Goal: Transaction & Acquisition: Download file/media

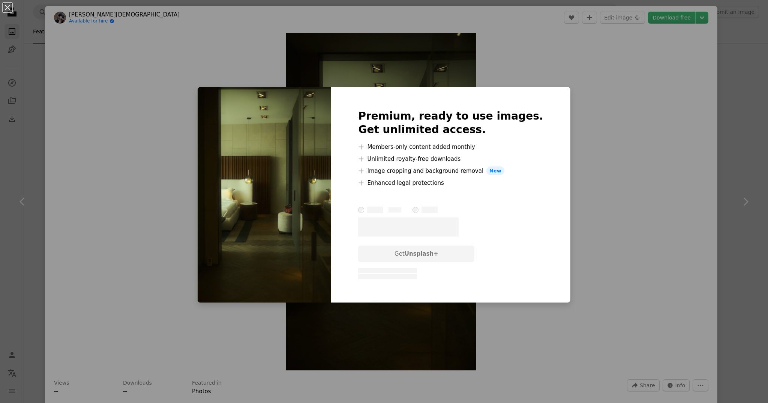
scroll to position [1332, 0]
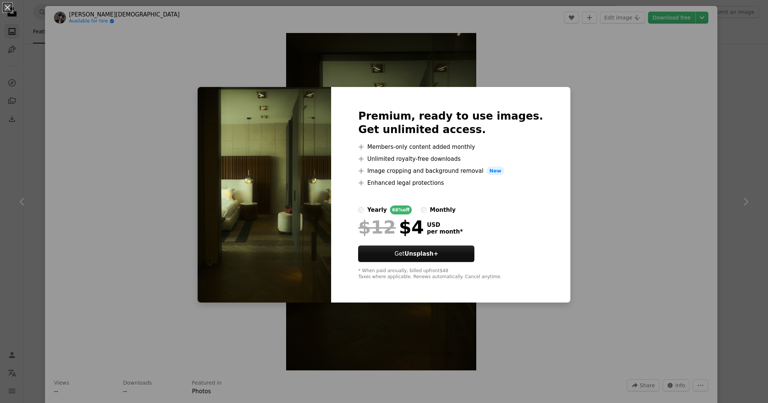
click at [160, 219] on div "An X shape Premium, ready to use images. Get unlimited access. A plus sign Memb…" at bounding box center [384, 201] width 768 height 403
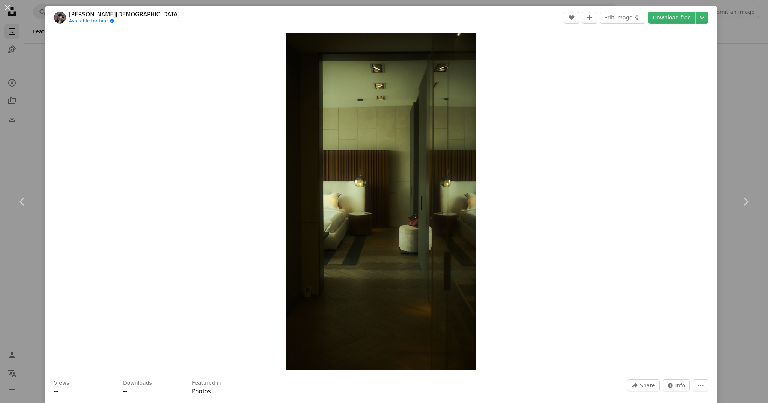
click at [25, 90] on div "An X shape Chevron left Chevron right [PERSON_NAME] Available for hire A checkm…" at bounding box center [384, 201] width 768 height 403
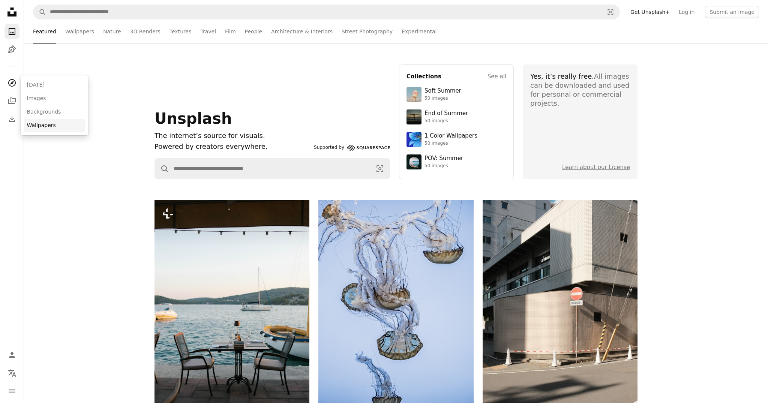
click at [46, 123] on link "Wallpapers" at bounding box center [55, 126] width 62 height 14
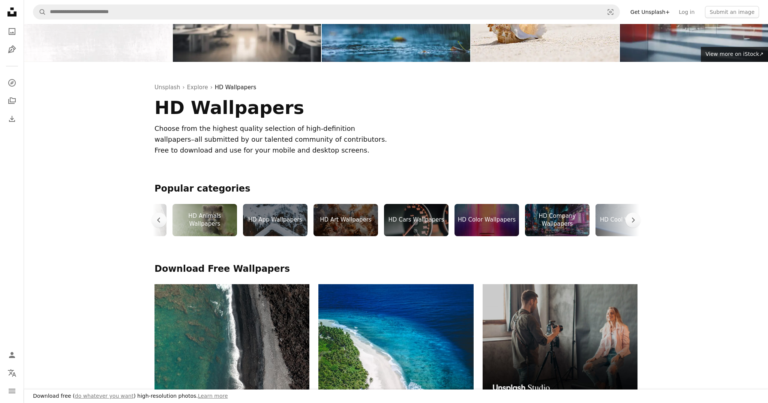
scroll to position [0, 53]
click at [566, 225] on div "HD Company Wallpapers" at bounding box center [557, 220] width 65 height 32
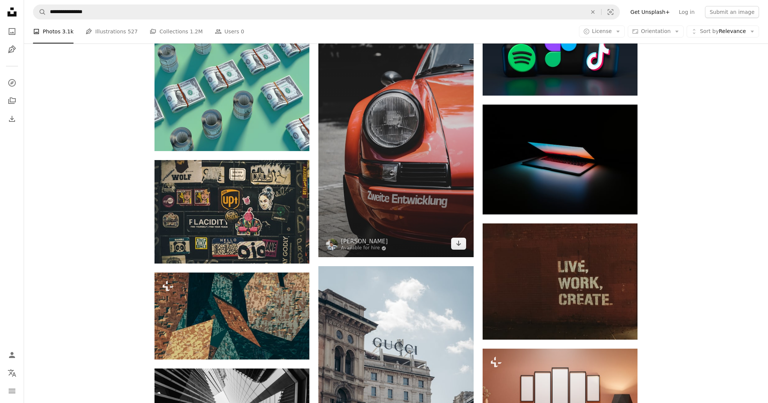
scroll to position [450, 0]
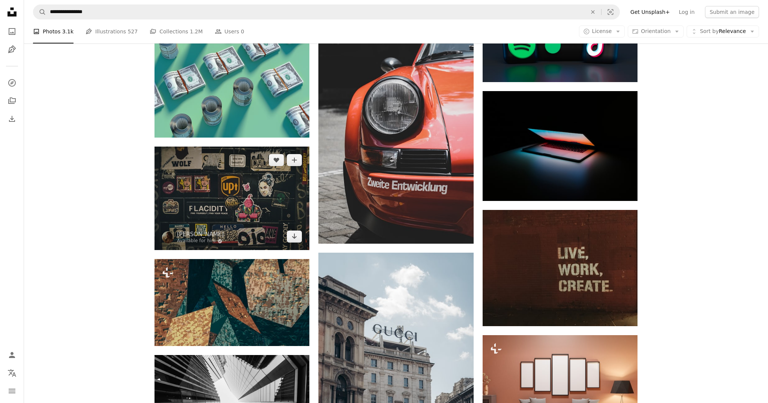
click at [259, 179] on img at bounding box center [232, 199] width 155 height 104
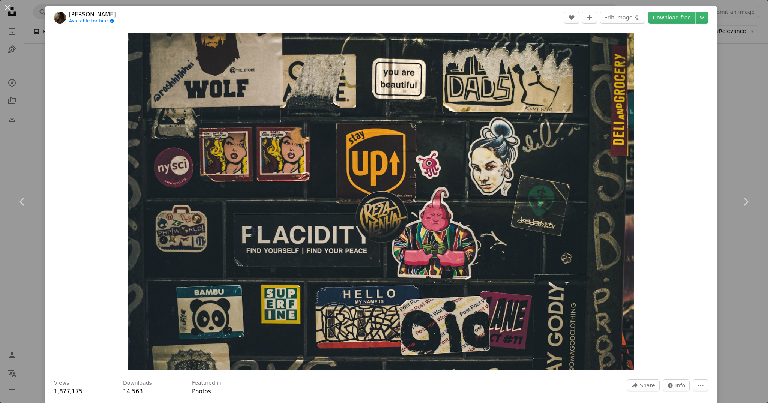
click at [42, 165] on div "An X shape Chevron left Chevron right [PERSON_NAME] Available for hire A checkm…" at bounding box center [384, 201] width 768 height 403
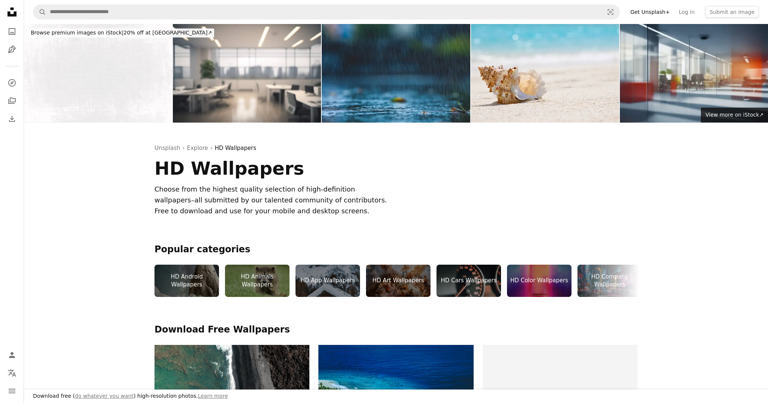
scroll to position [61, 0]
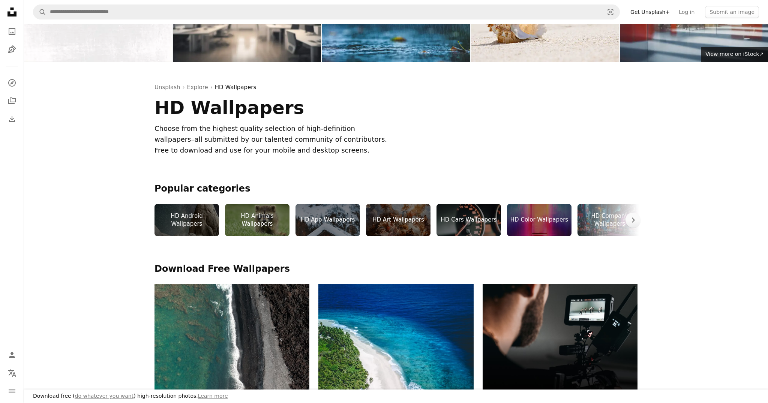
click at [195, 221] on div "HD Android Wallpapers" at bounding box center [187, 220] width 65 height 32
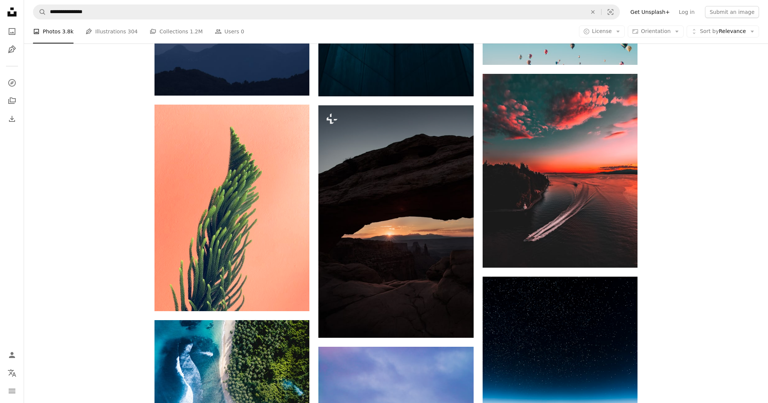
scroll to position [604, 0]
